Goal: Navigation & Orientation: Find specific page/section

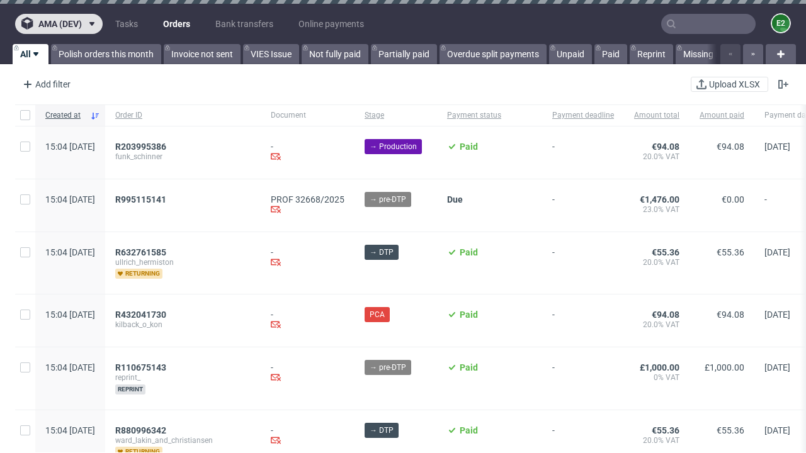
click at [59, 24] on span "ama (dev)" at bounding box center [59, 24] width 43 height 9
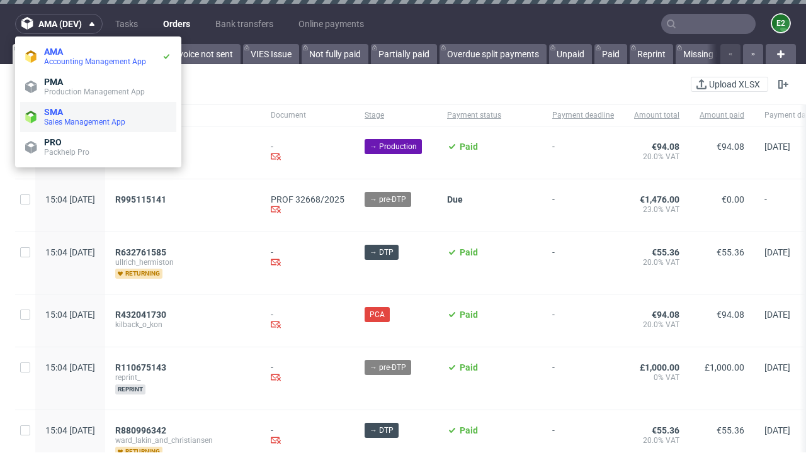
click at [98, 117] on span "Sales Management App" at bounding box center [107, 122] width 127 height 10
